Goal: Check status

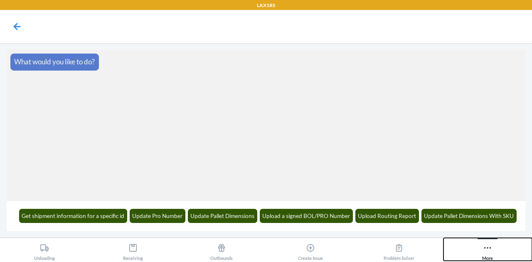
click at [490, 249] on icon at bounding box center [487, 247] width 9 height 9
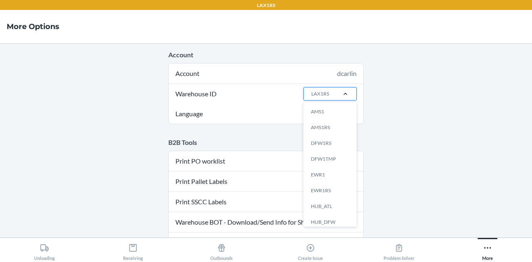
click at [336, 90] on div at bounding box center [345, 94] width 22 height 8
click at [311, 90] on input "Warehouse ID option AMS1 focused, 1 of 25. 25 results available. Use Up and Dow…" at bounding box center [310, 93] width 1 height 7
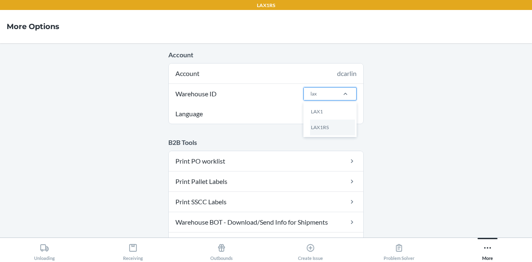
type input "lax1"
click at [489, 250] on icon at bounding box center [487, 247] width 9 height 9
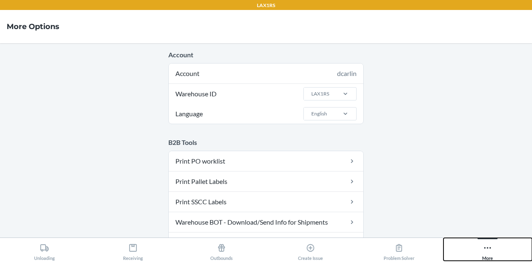
click at [489, 250] on icon at bounding box center [487, 247] width 9 height 9
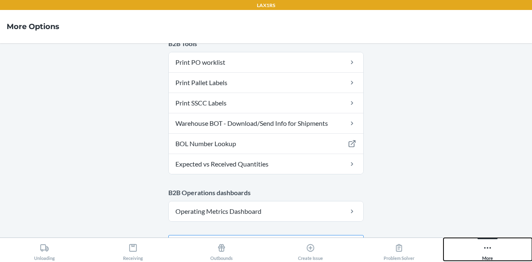
scroll to position [121, 0]
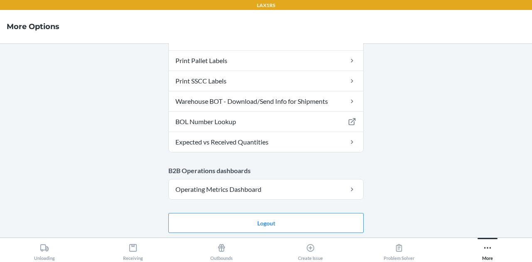
click at [35, 24] on h4 "More Options" at bounding box center [33, 26] width 53 height 11
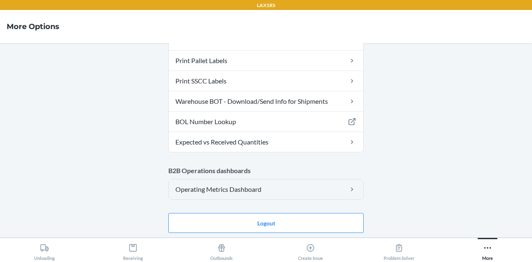
click at [328, 190] on link "Operating Metrics Dashboard" at bounding box center [266, 189] width 194 height 20
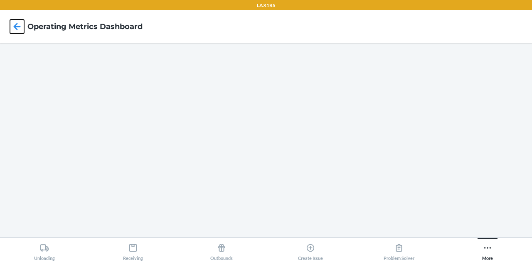
click at [15, 28] on icon at bounding box center [17, 26] width 7 height 7
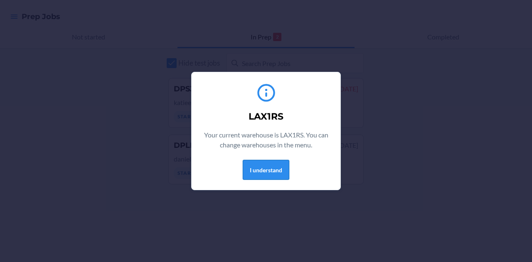
click at [272, 172] on button "I understand" at bounding box center [266, 170] width 47 height 20
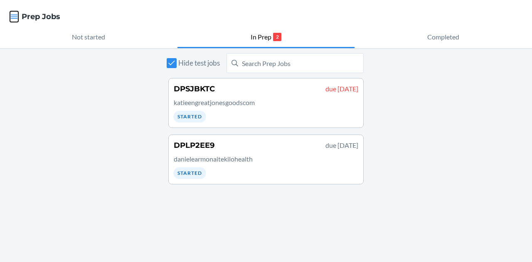
click at [12, 18] on icon "button" at bounding box center [14, 16] width 8 height 8
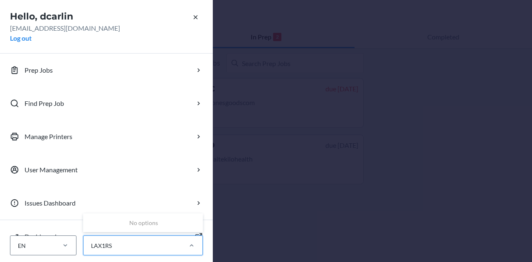
click at [143, 250] on div "LAX1RS" at bounding box center [131, 246] width 97 height 14
click at [91, 250] on input "0 results available. Use Up and Down to choose options, press Enter to select t…" at bounding box center [90, 245] width 1 height 9
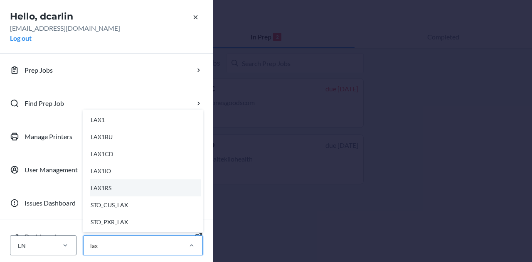
type input "lax1"
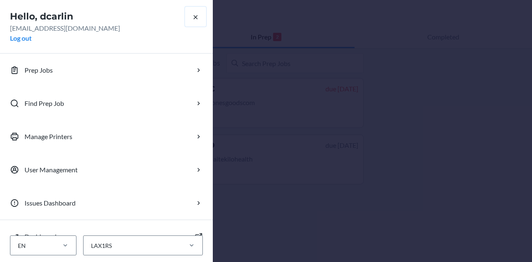
click at [194, 17] on icon "button" at bounding box center [195, 17] width 8 height 8
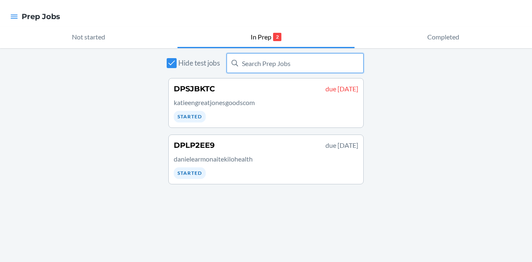
click at [266, 62] on input "text" at bounding box center [294, 63] width 137 height 20
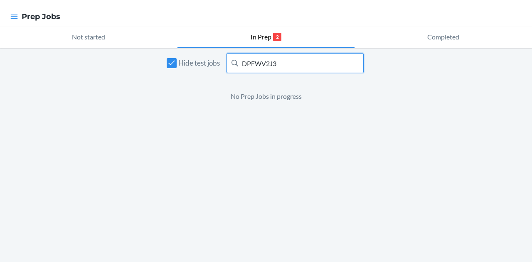
type input "DPFWV2J3"
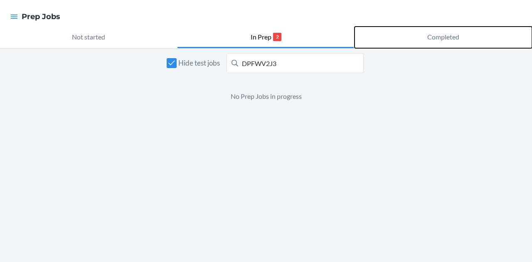
click at [437, 32] on p "Completed" at bounding box center [443, 37] width 32 height 10
